Goal: Information Seeking & Learning: Obtain resource

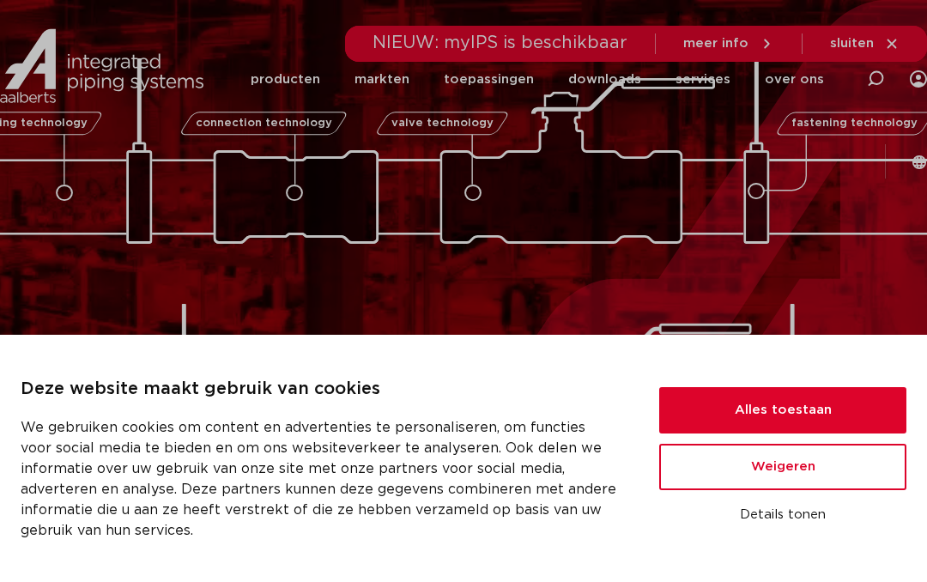
click at [838, 408] on button "Alles toestaan" at bounding box center [782, 410] width 247 height 46
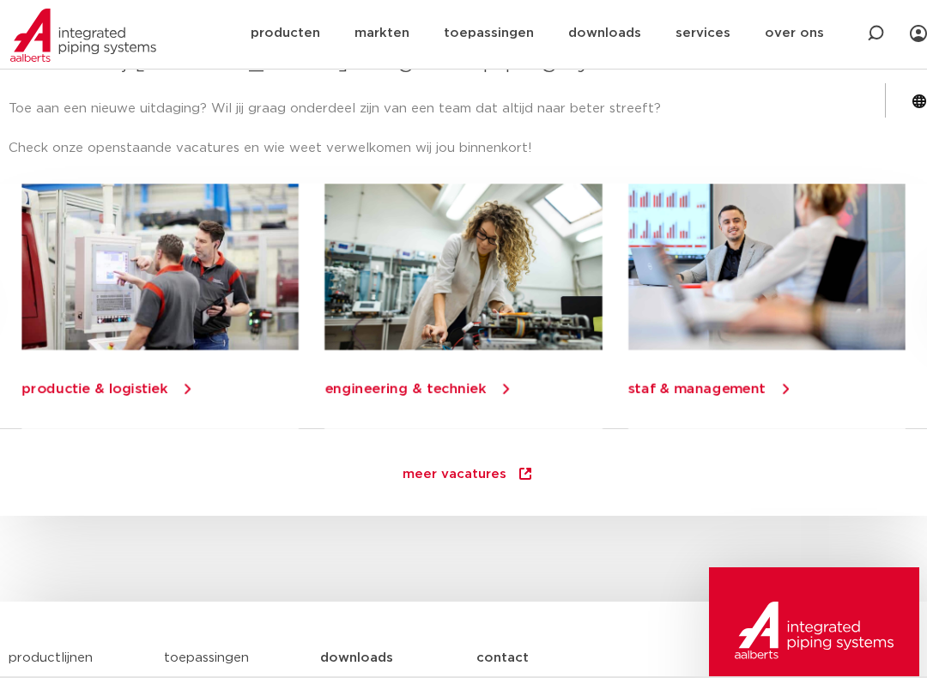
click at [743, 382] on link "staf & management" at bounding box center [696, 389] width 137 height 14
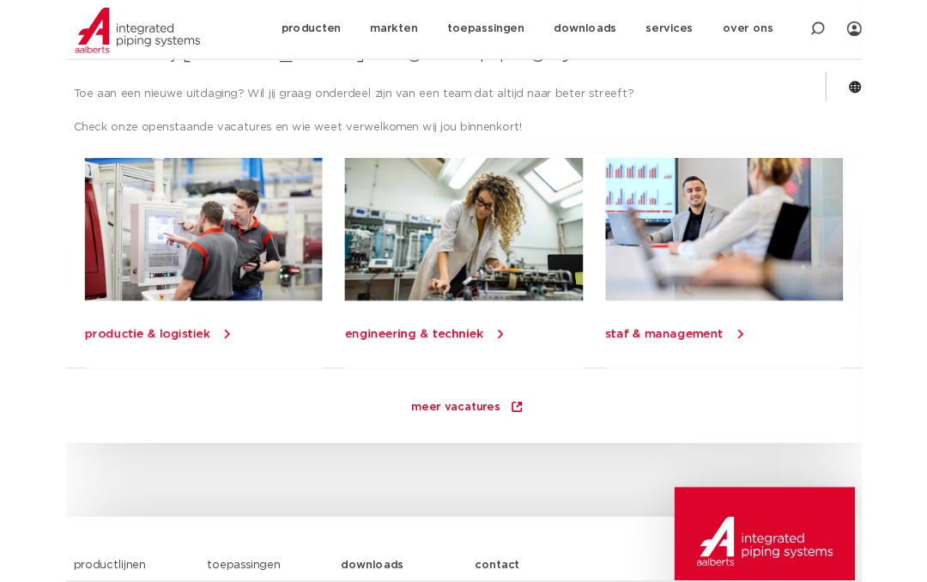
scroll to position [2202, 0]
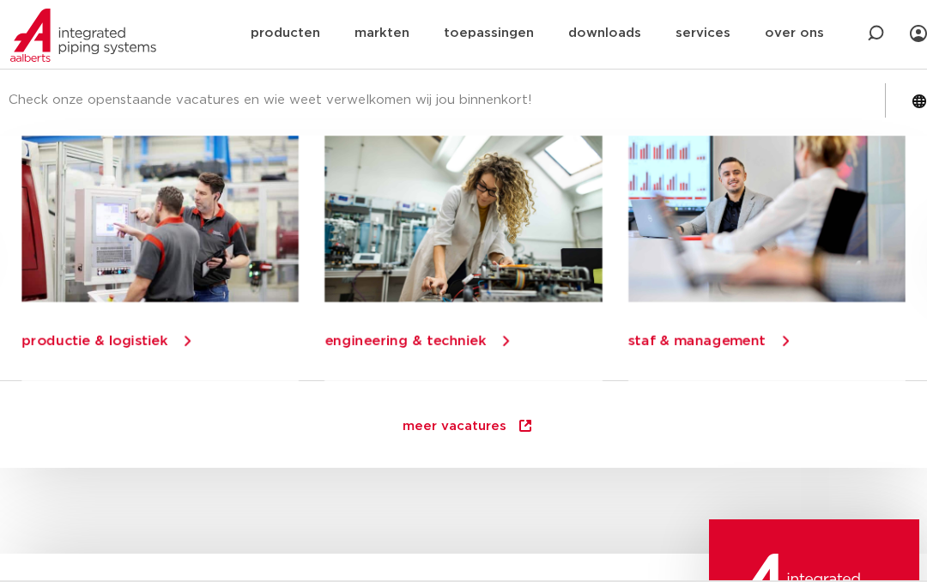
click at [251, 36] on link "producten" at bounding box center [285, 33] width 69 height 66
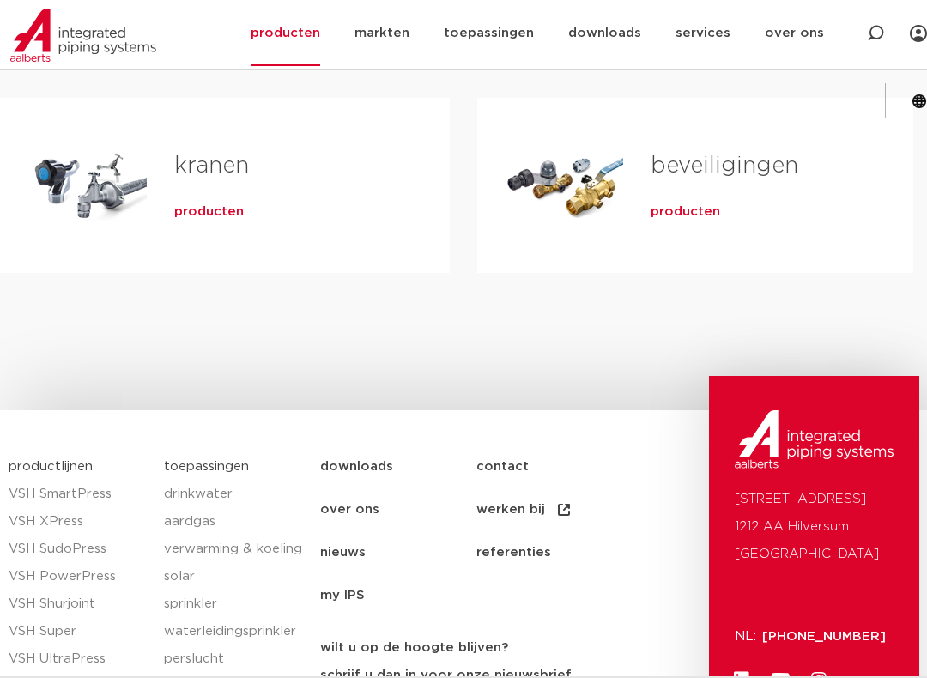
scroll to position [739, 0]
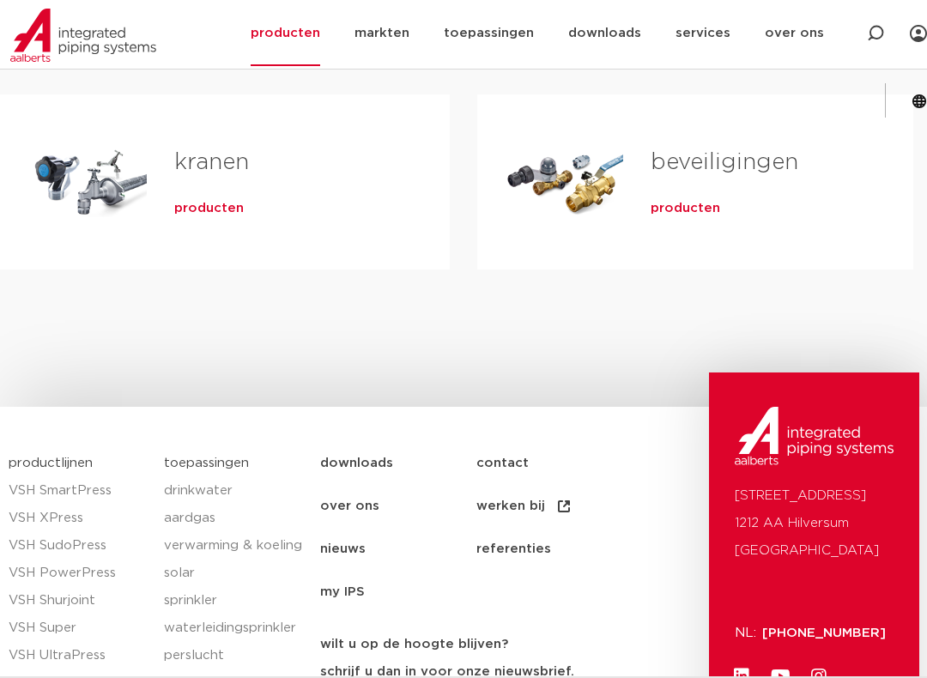
click at [336, 500] on link "over ons" at bounding box center [398, 506] width 156 height 43
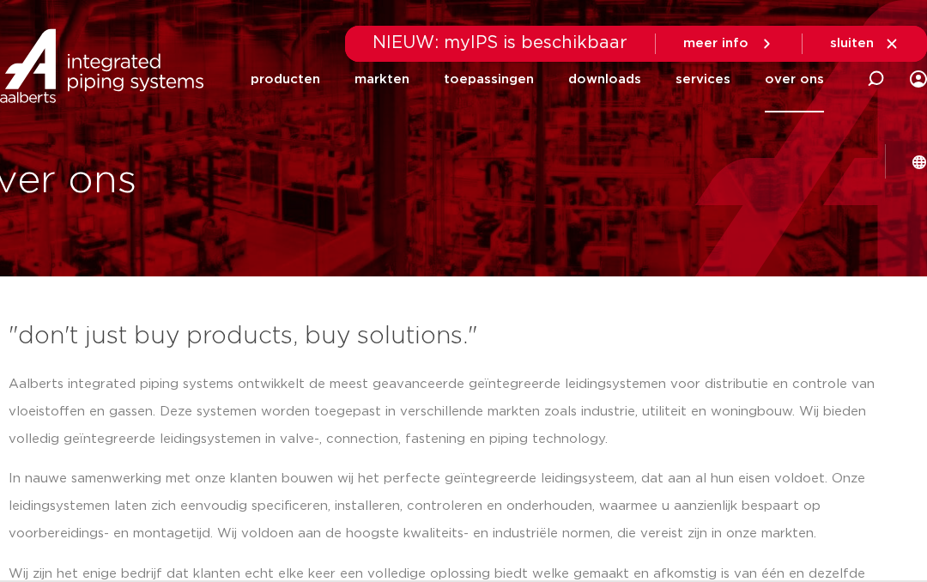
click at [562, 538] on p "In nauwe samenwerking met onze klanten bouwen wij het perfecte geïntegreerde le…" at bounding box center [463, 506] width 909 height 82
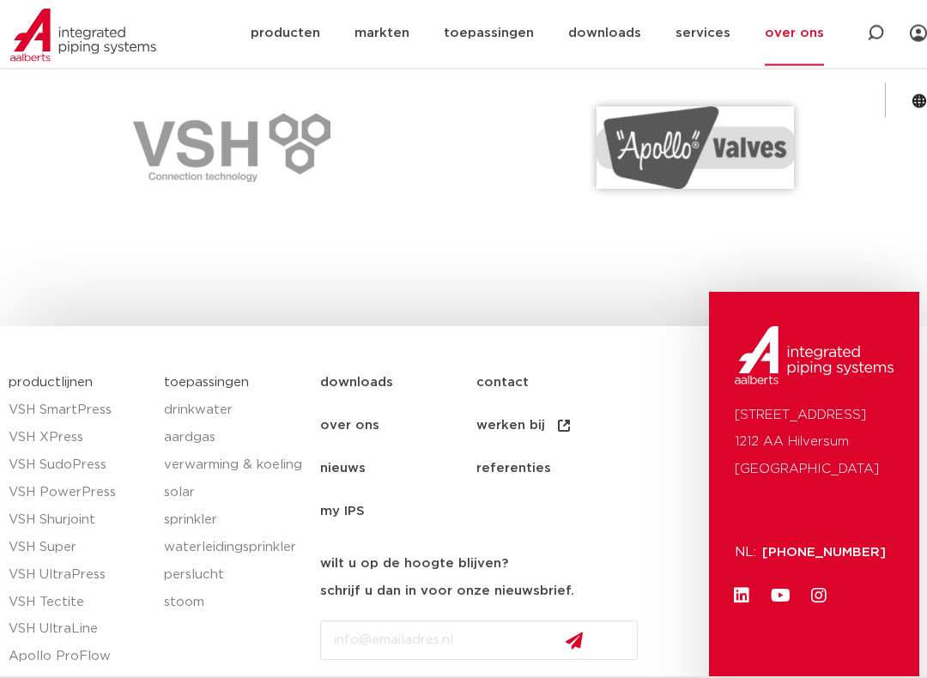
scroll to position [2586, 0]
click at [502, 361] on link "contact" at bounding box center [554, 382] width 156 height 43
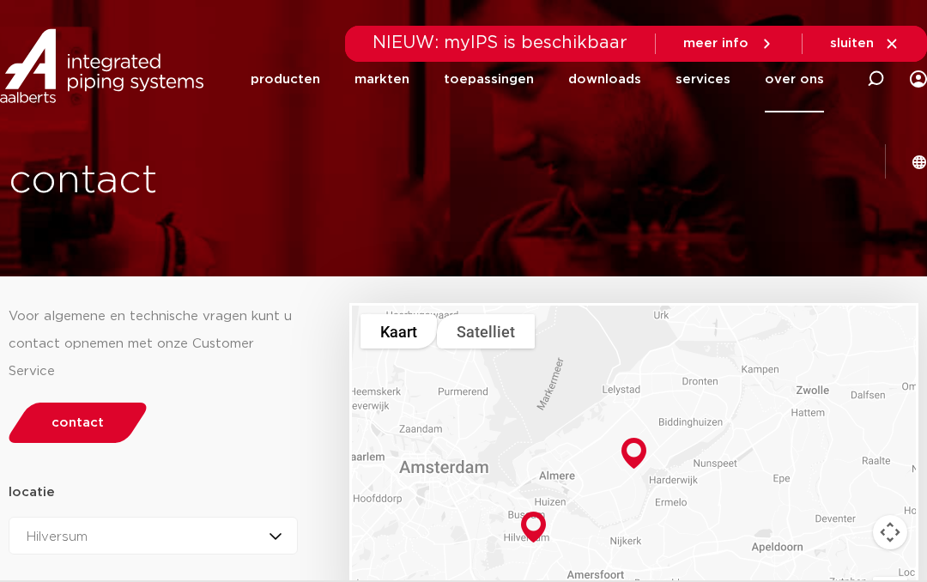
click at [354, 87] on link "markten" at bounding box center [381, 79] width 55 height 66
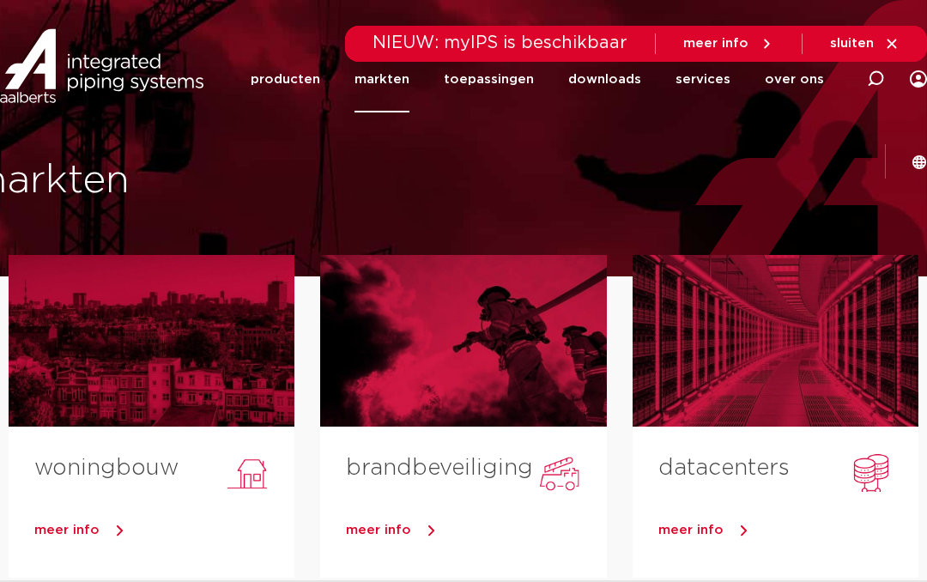
click at [47, 281] on div at bounding box center [152, 341] width 286 height 172
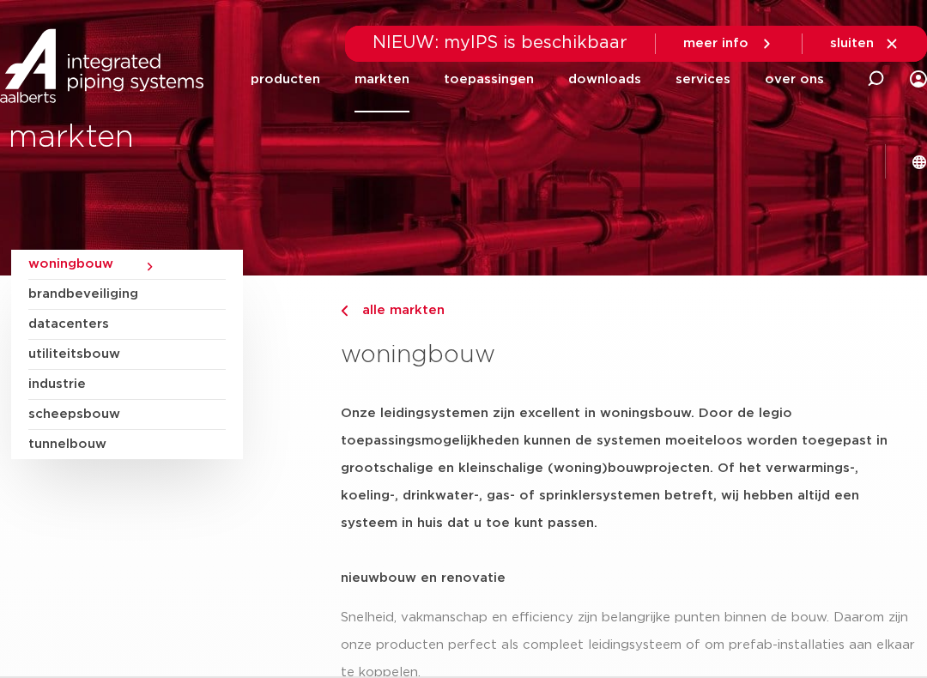
click at [165, 529] on div "woningbouw brandbeveiliging datacenters utiliteitsbouw industrie scheepsbouw tu…" at bounding box center [164, 663] width 329 height 827
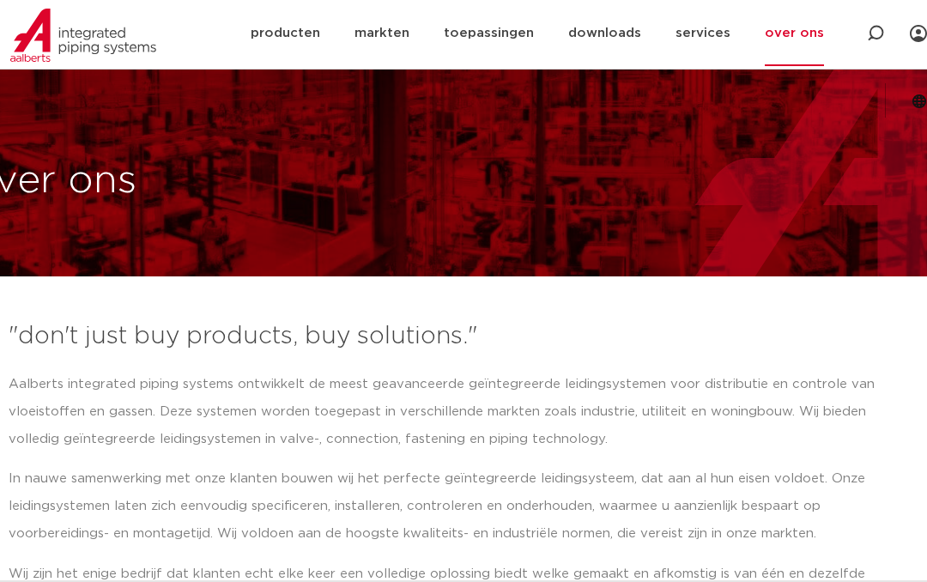
scroll to position [2634, 0]
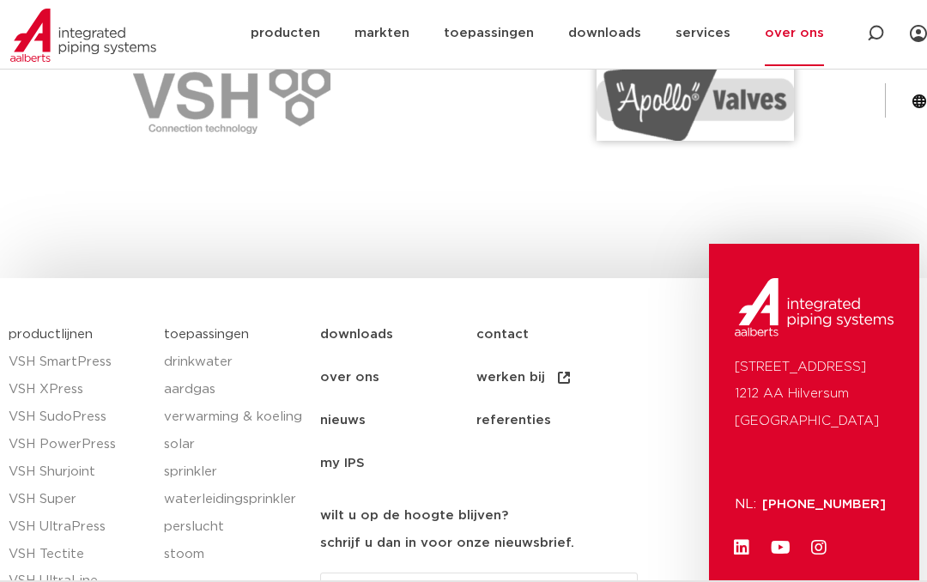
click at [354, 37] on link "markten" at bounding box center [381, 33] width 55 height 66
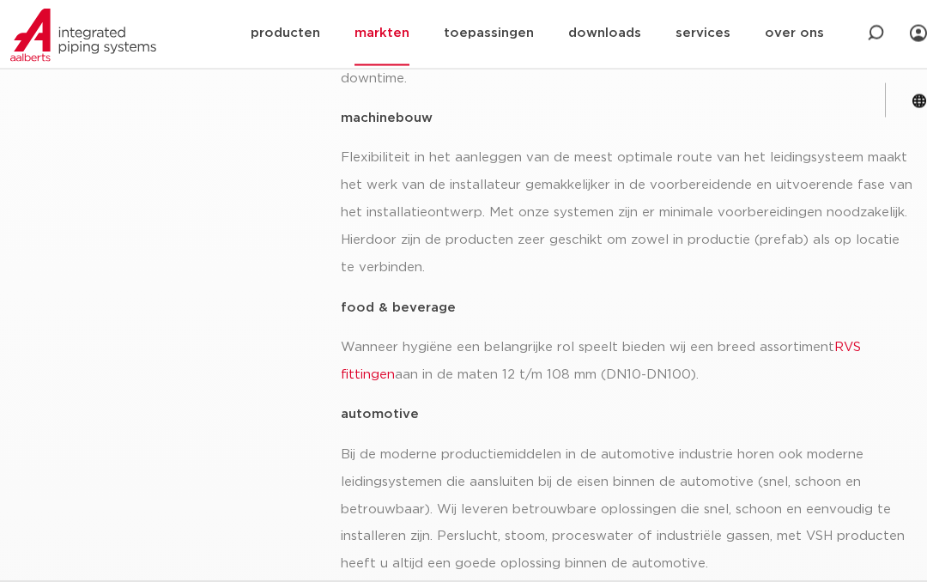
scroll to position [845, 0]
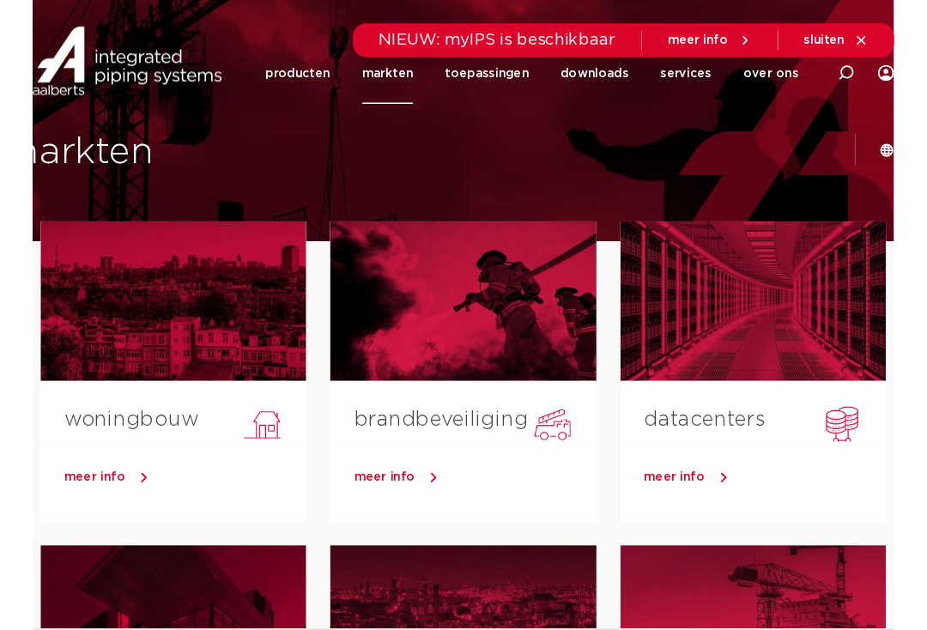
scroll to position [17, 0]
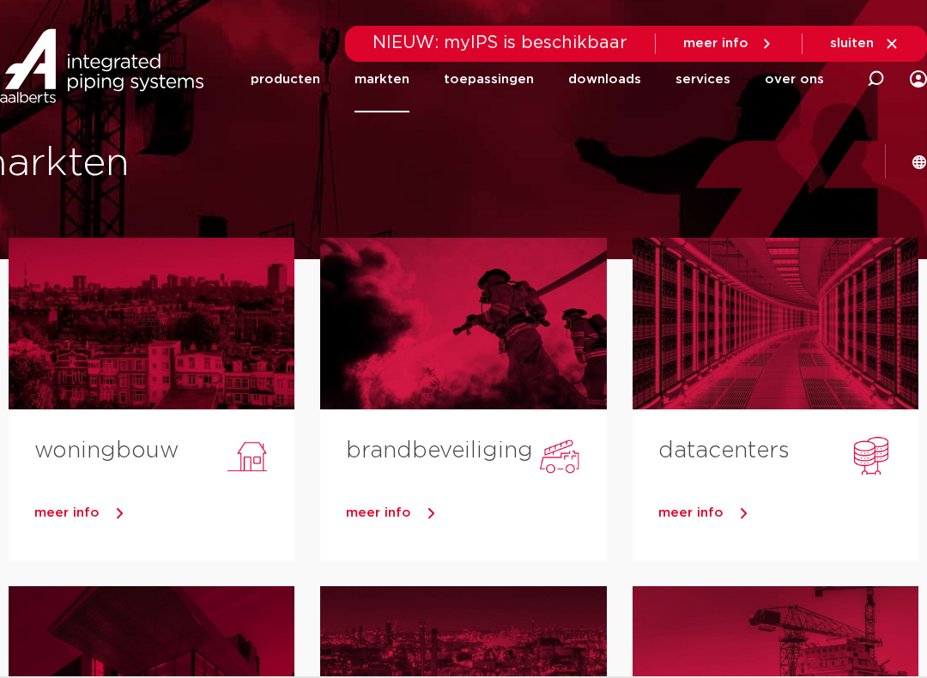
click at [75, 492] on div "meer info" at bounding box center [152, 517] width 286 height 86
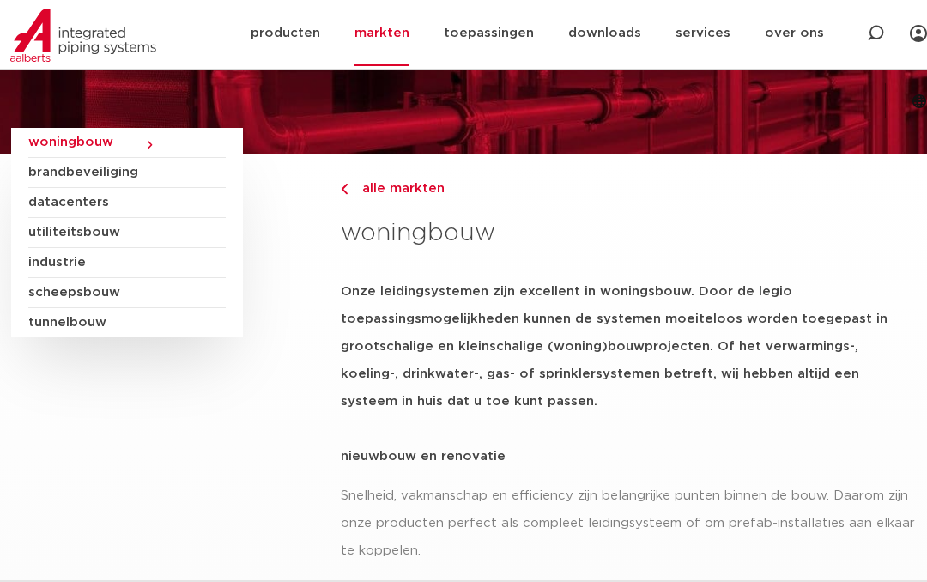
scroll to position [120, 0]
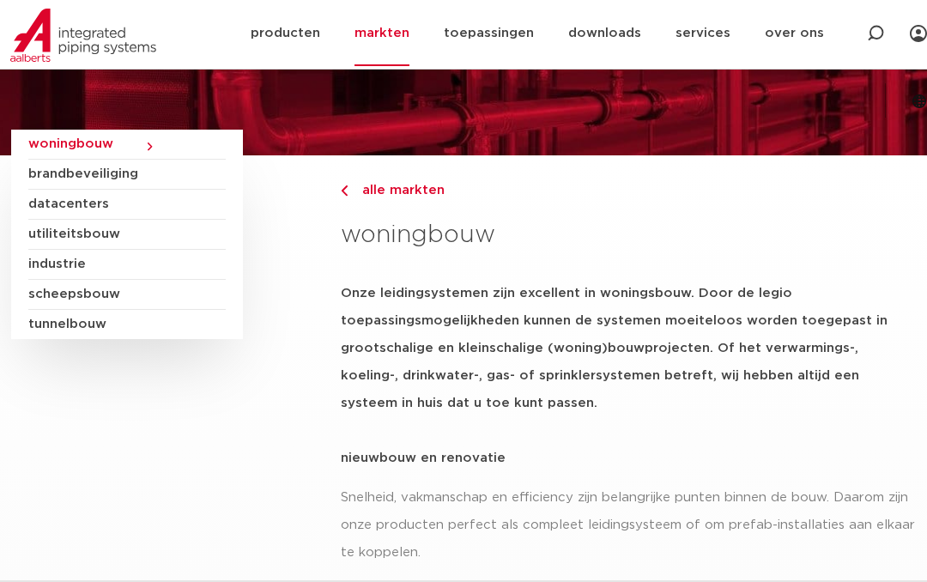
click at [568, 41] on link "downloads" at bounding box center [604, 33] width 73 height 66
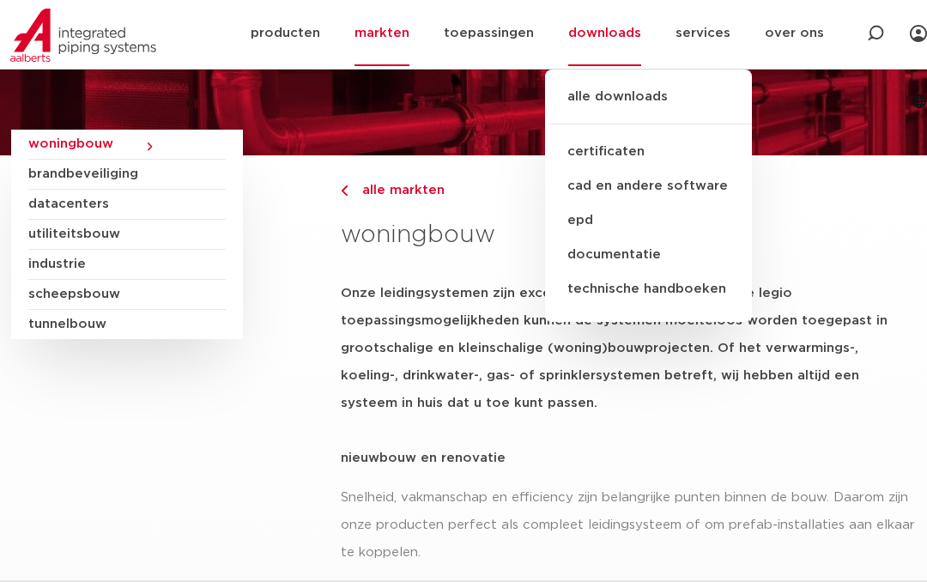
click at [545, 149] on link "certificaten" at bounding box center [648, 152] width 207 height 34
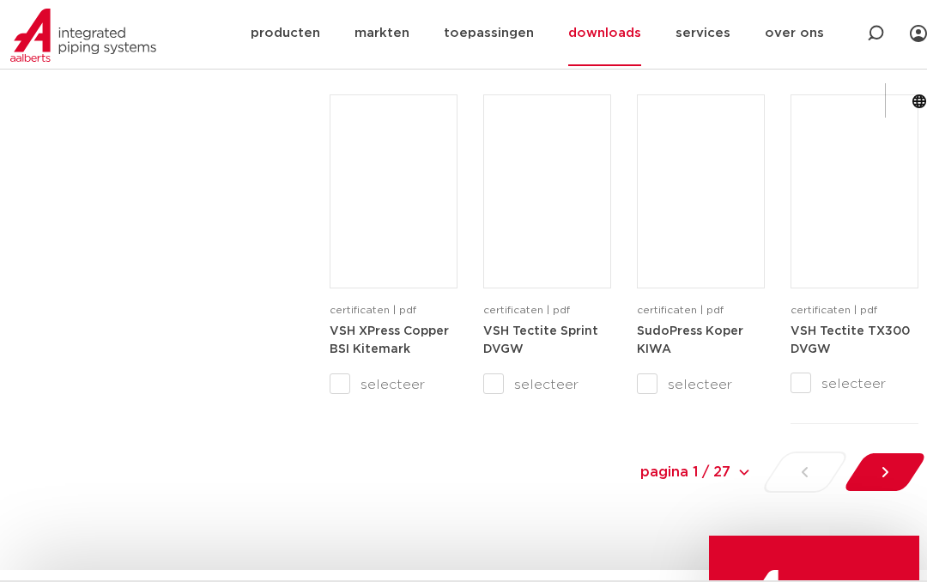
scroll to position [1719, 0]
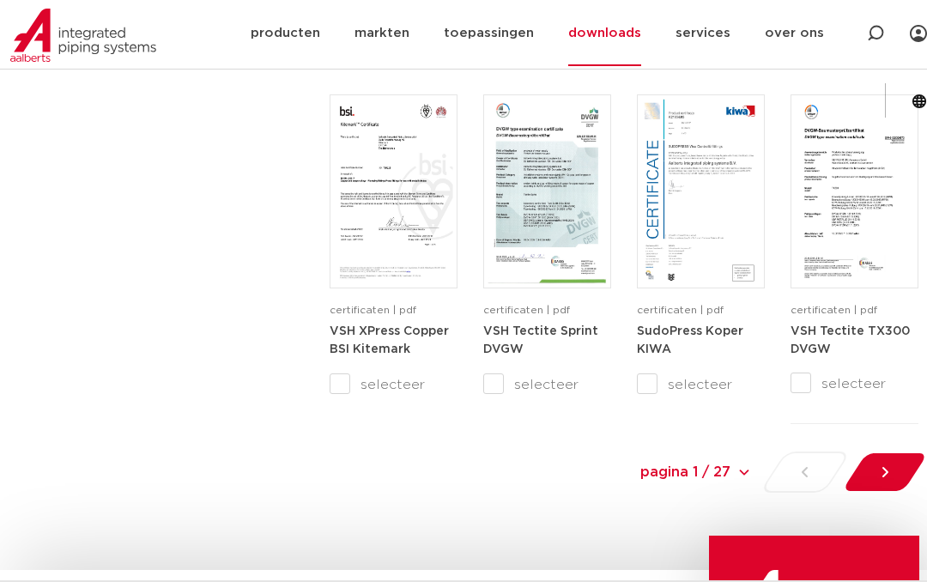
click at [891, 468] on icon at bounding box center [884, 471] width 17 height 17
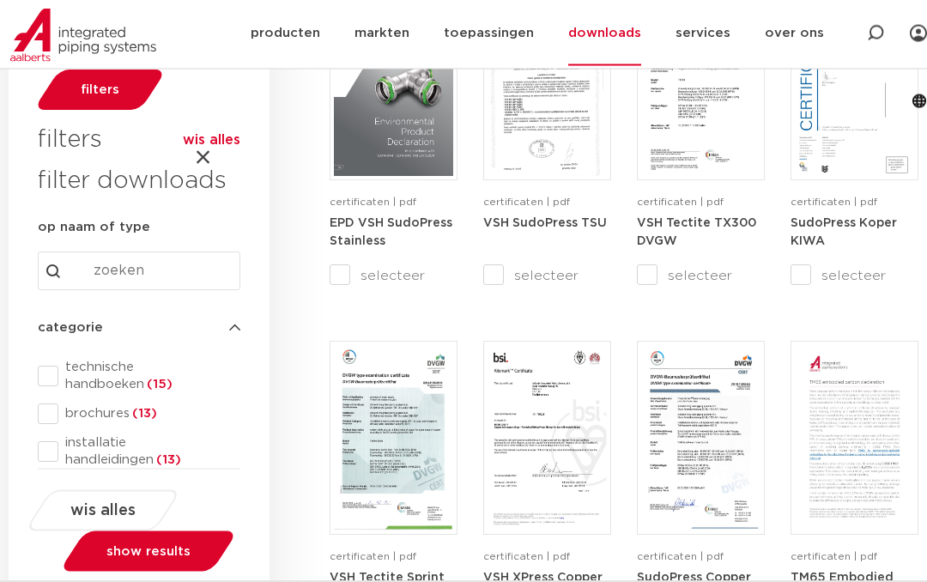
scroll to position [387, 0]
click at [444, 22] on link "toepassingen" at bounding box center [489, 33] width 90 height 66
